Goal: Obtain resource: Download file/media

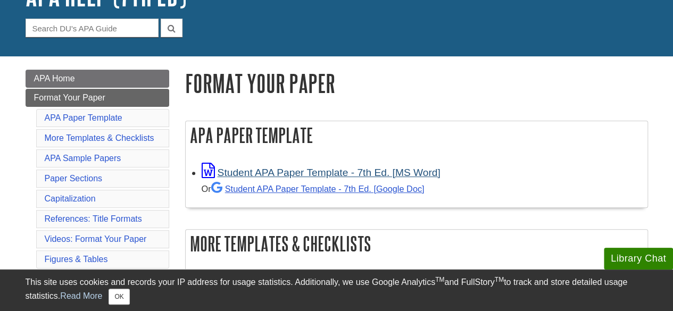
scroll to position [106, 0]
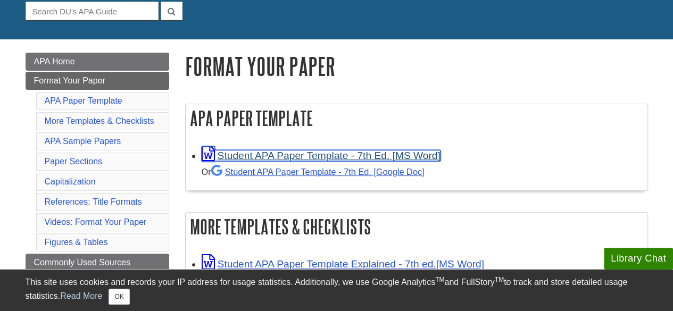
click at [263, 153] on link "Student APA Paper Template - 7th Ed. [MS Word]" at bounding box center [321, 155] width 239 height 11
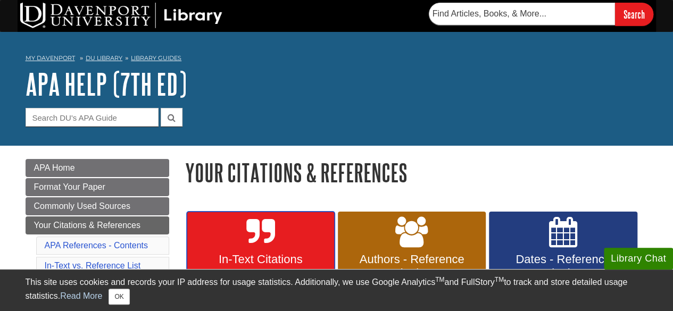
click at [318, 258] on span "In-Text Citations" at bounding box center [261, 260] width 132 height 14
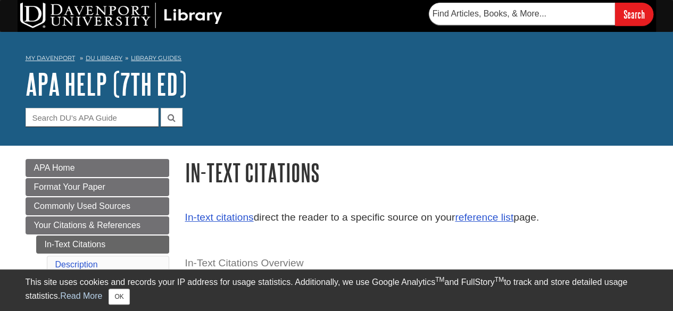
scroll to position [106, 0]
